Goal: Navigation & Orientation: Find specific page/section

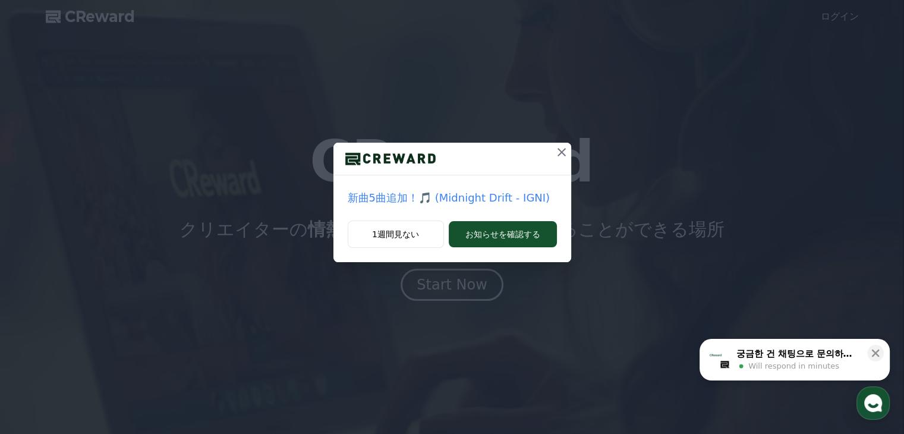
click at [559, 151] on icon at bounding box center [561, 152] width 14 height 14
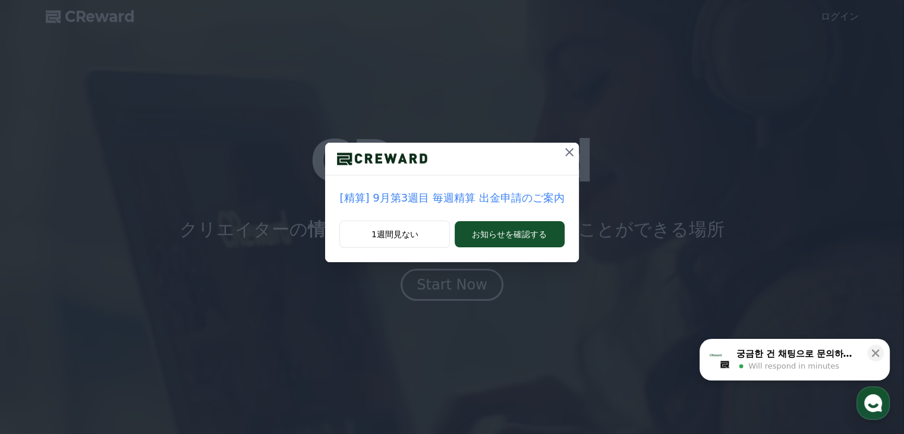
click at [565, 151] on icon at bounding box center [569, 152] width 8 height 8
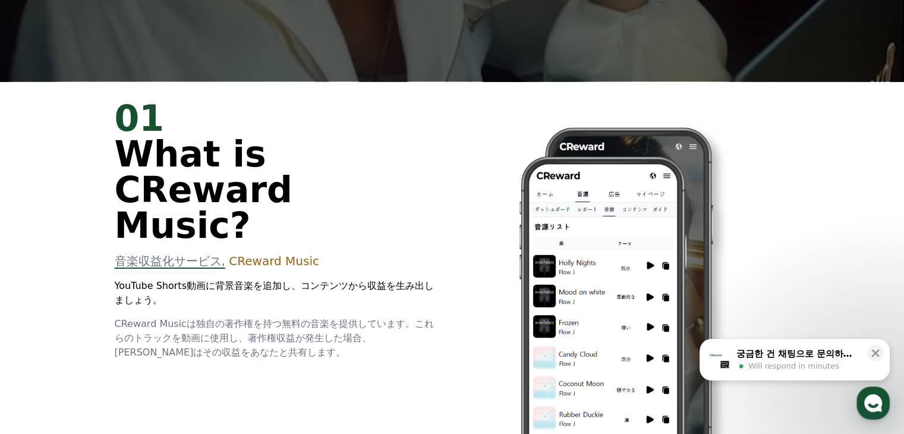
scroll to position [357, 0]
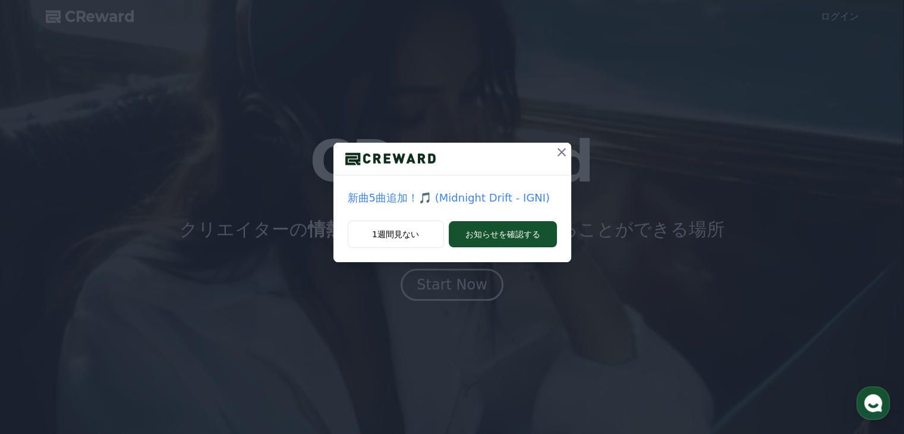
click at [563, 148] on icon at bounding box center [561, 152] width 14 height 14
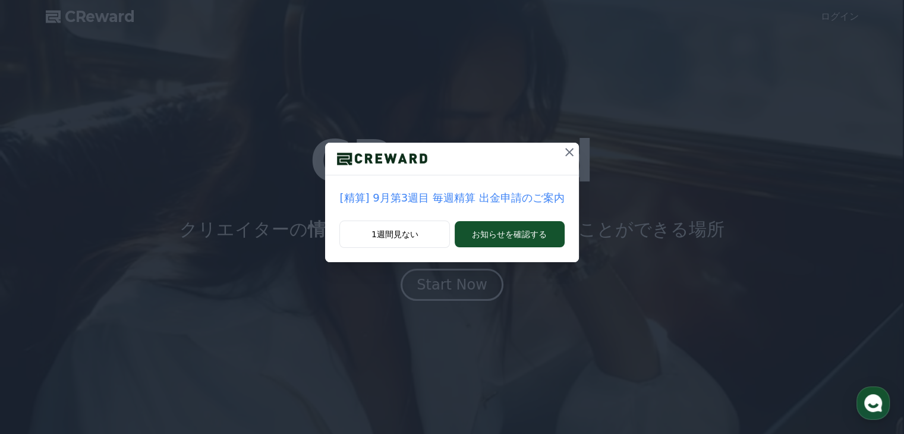
click at [562, 147] on icon at bounding box center [569, 152] width 14 height 14
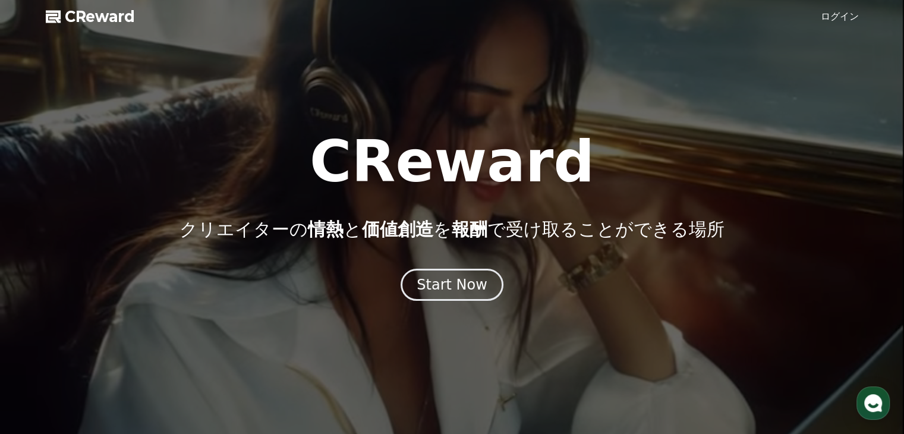
scroll to position [178, 0]
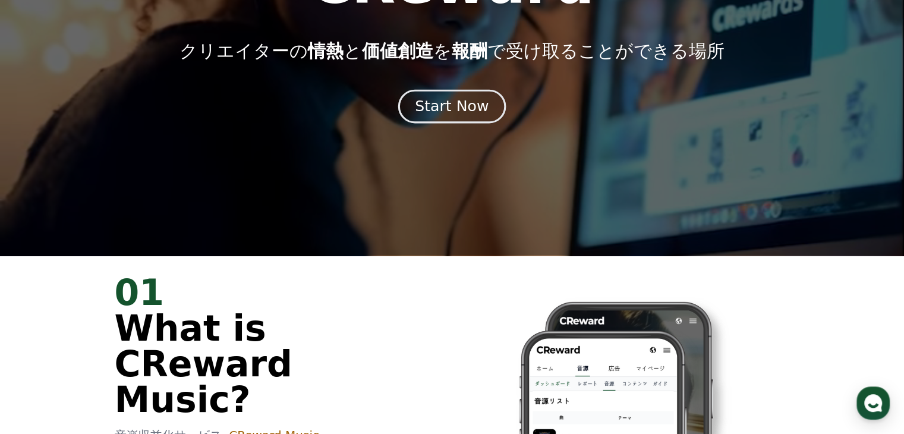
click at [440, 105] on div "Start Now" at bounding box center [452, 106] width 74 height 20
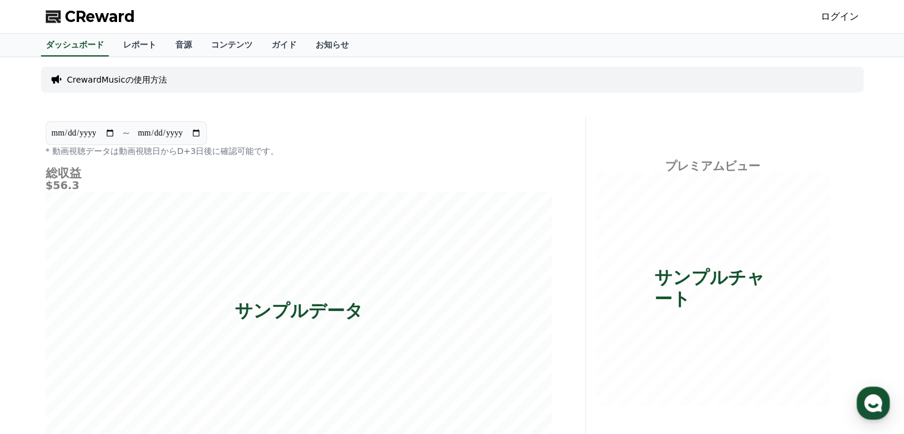
click at [112, 19] on span "CReward" at bounding box center [100, 16] width 70 height 19
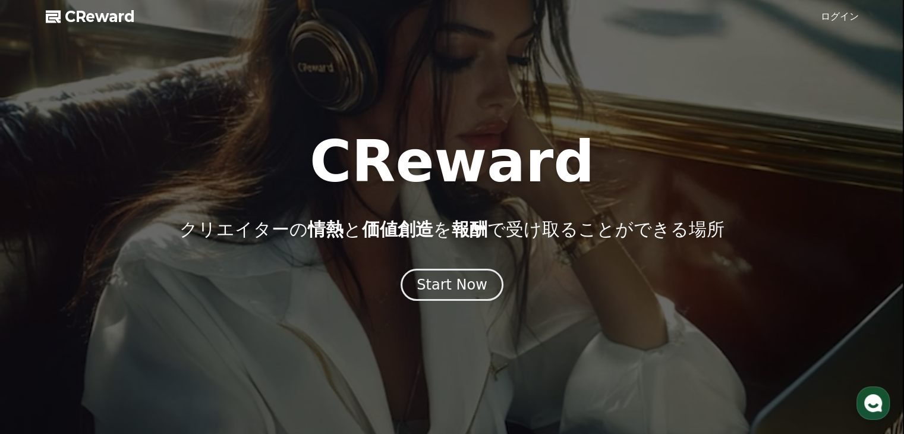
scroll to position [178, 0]
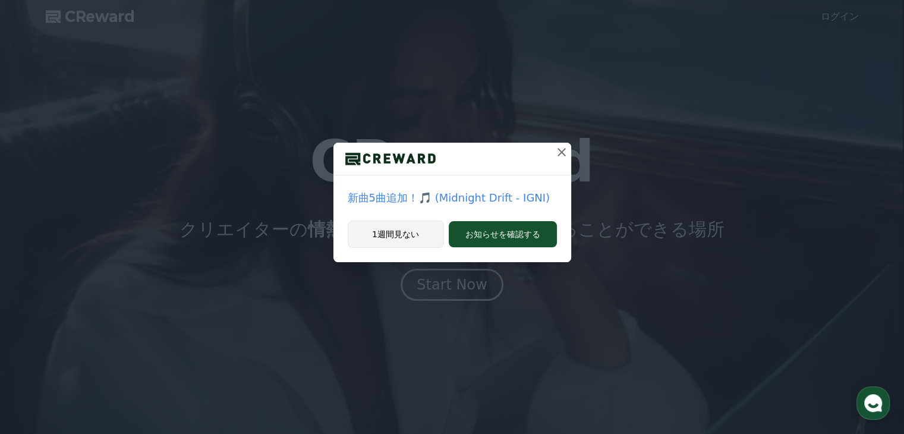
click at [412, 231] on button "1週間見ない" at bounding box center [396, 233] width 96 height 27
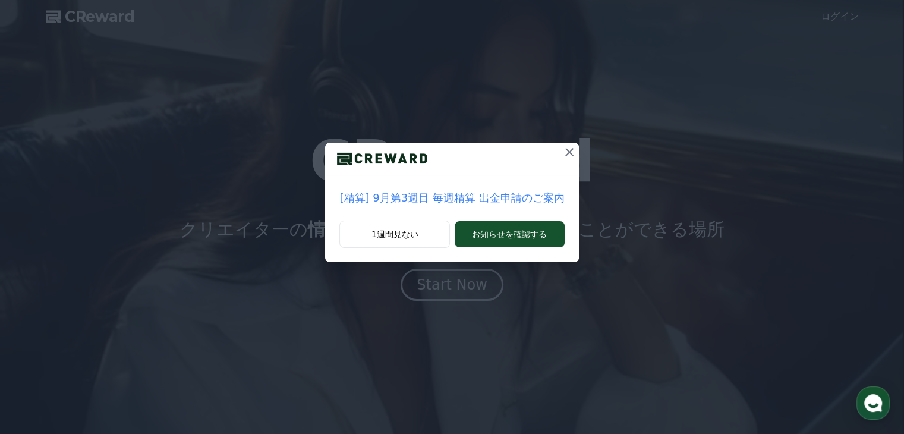
click at [446, 200] on p "[精算] 9月第3週目 毎週精算 出金申請のご案内" at bounding box center [451, 198] width 225 height 17
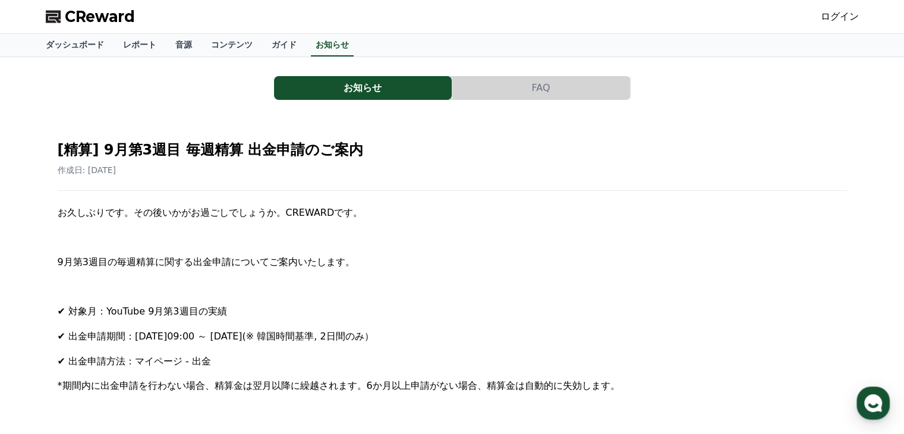
click at [104, 14] on span "CReward" at bounding box center [100, 16] width 70 height 19
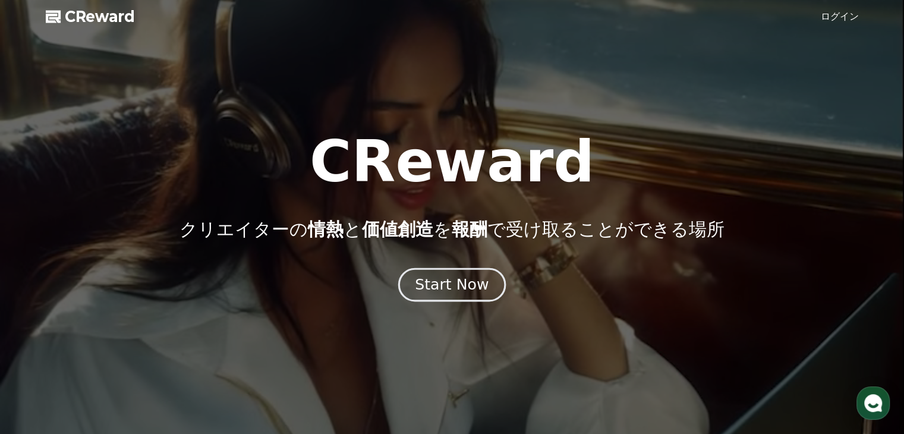
click at [414, 279] on button "Start Now" at bounding box center [452, 285] width 108 height 34
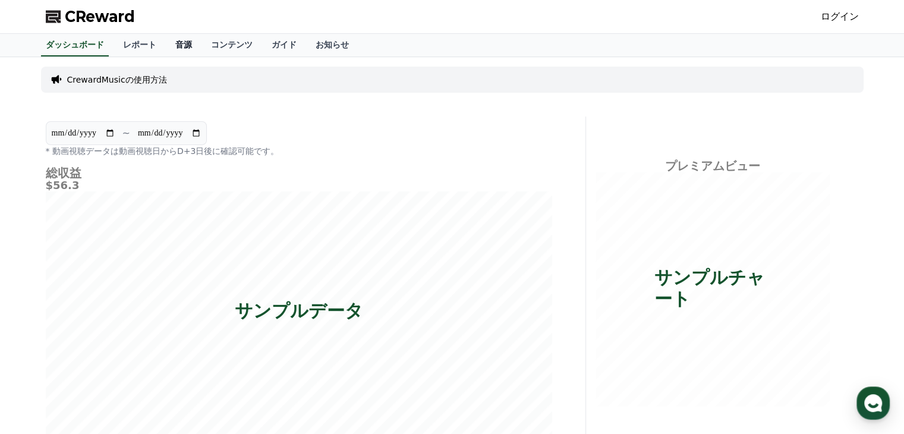
click at [166, 45] on link "音源" at bounding box center [184, 45] width 36 height 23
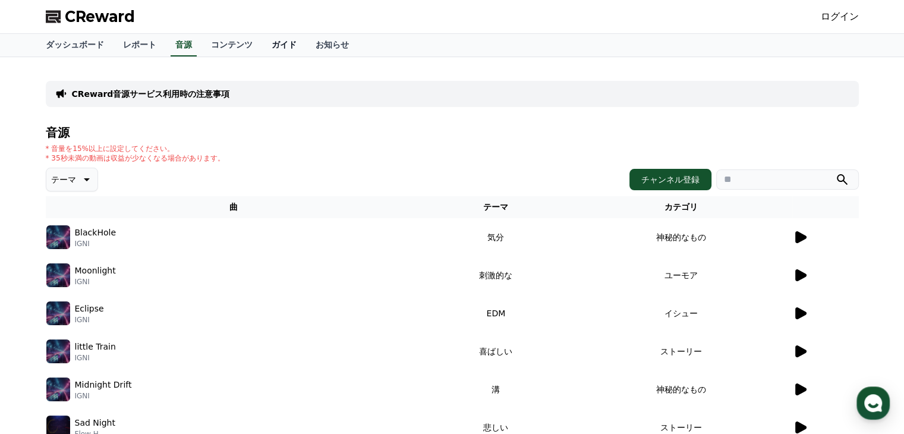
click at [262, 46] on link "ガイド" at bounding box center [284, 45] width 44 height 23
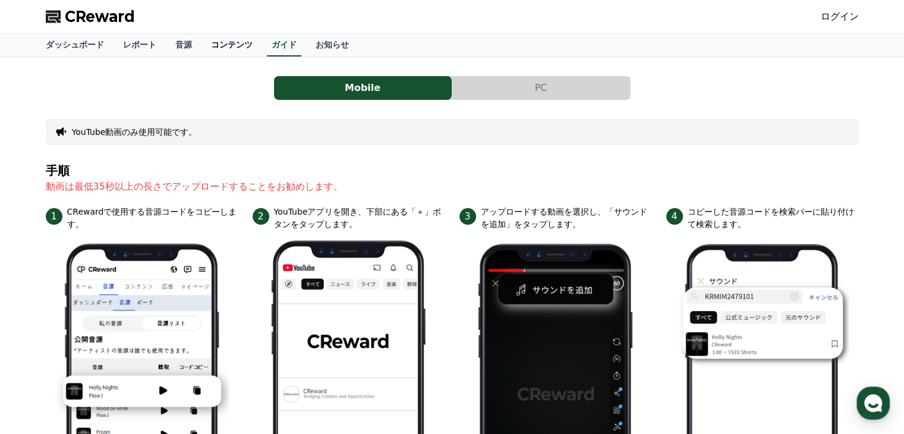
click at [201, 41] on link "コンテンツ" at bounding box center [231, 45] width 61 height 23
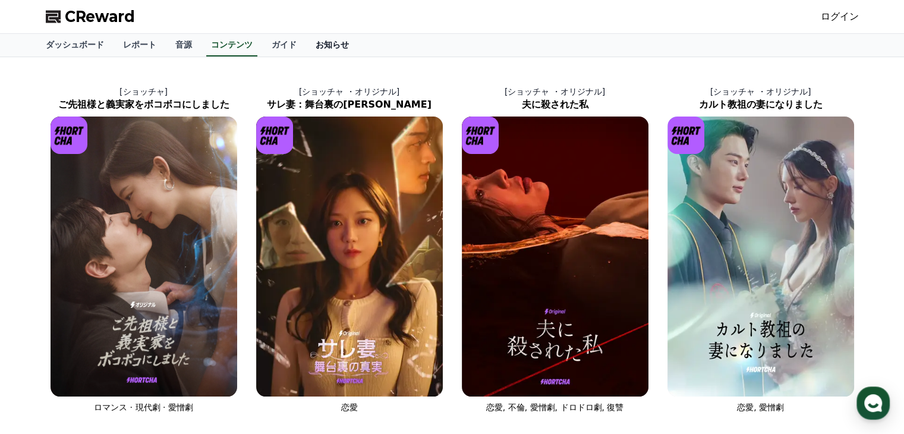
click at [306, 40] on link "お知らせ" at bounding box center [332, 45] width 52 height 23
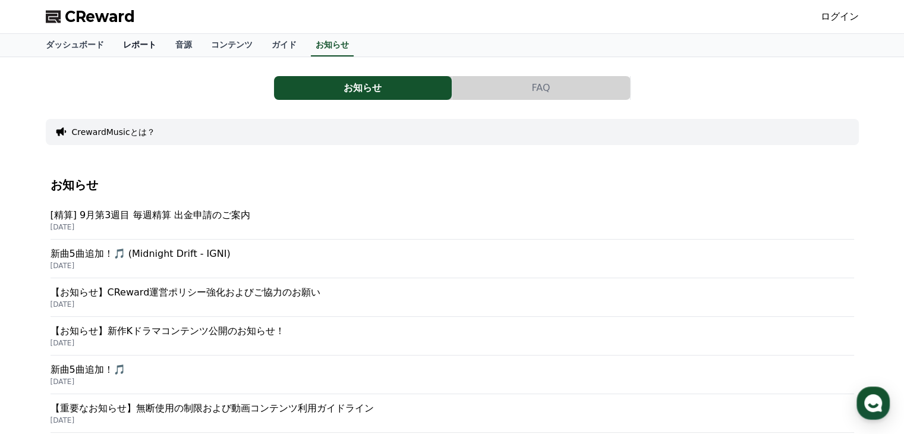
click at [122, 41] on link "レポート" at bounding box center [139, 45] width 52 height 23
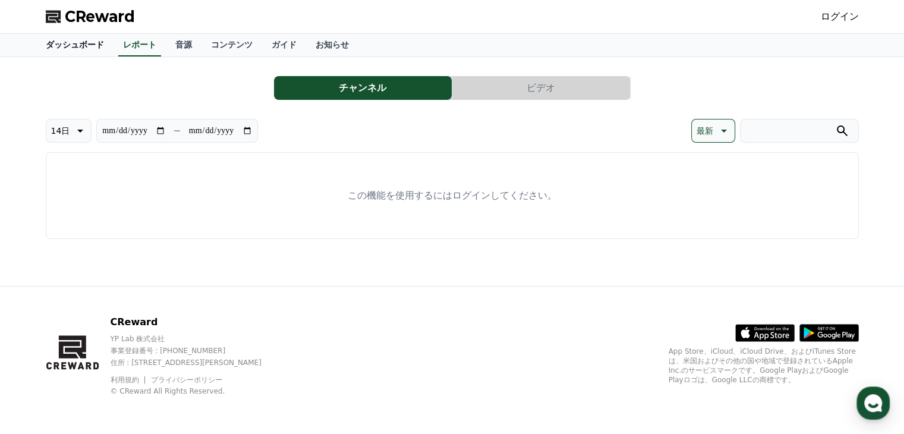
click at [77, 43] on link "ダッシュボード" at bounding box center [74, 45] width 77 height 23
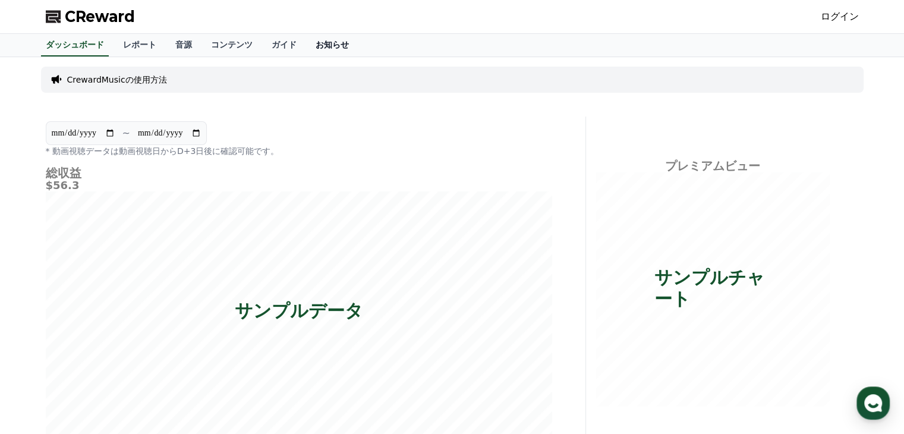
click at [306, 46] on link "お知らせ" at bounding box center [332, 45] width 52 height 23
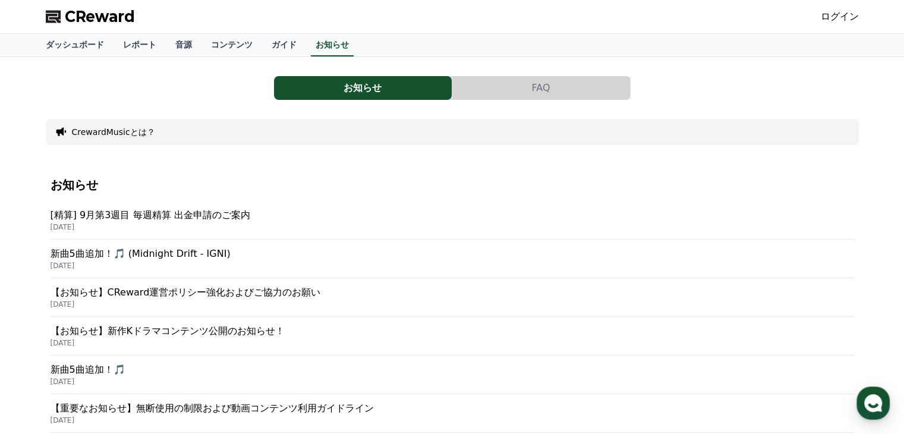
click at [95, 8] on span "CReward" at bounding box center [100, 16] width 70 height 19
